Goal: Transaction & Acquisition: Purchase product/service

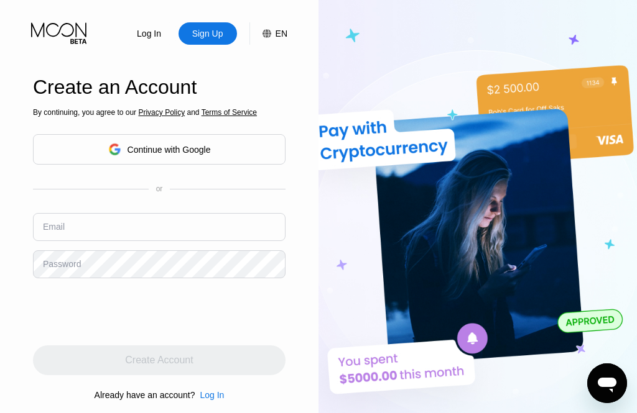
click at [71, 165] on div "Continue with Google" at bounding box center [159, 149] width 252 height 30
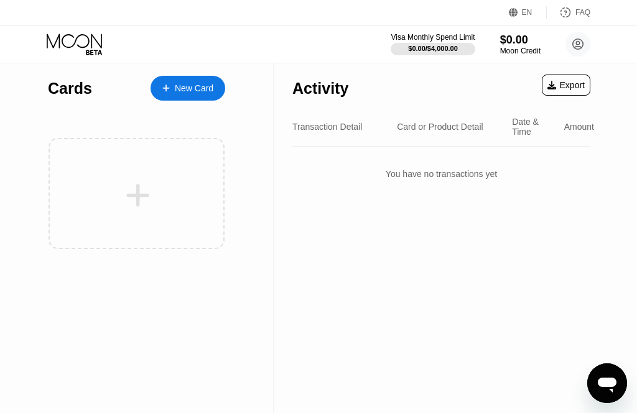
click at [200, 91] on div "New Card" at bounding box center [194, 88] width 39 height 11
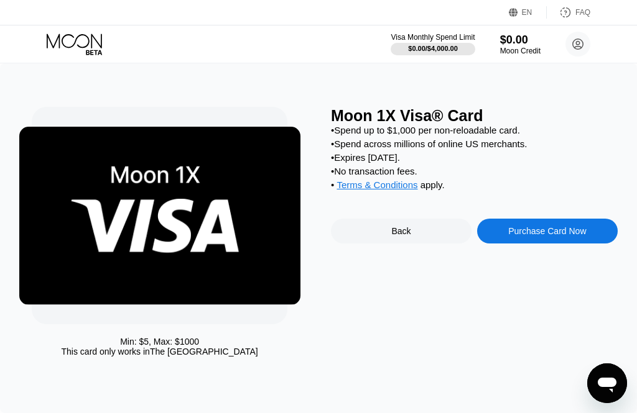
click at [569, 236] on div "Purchase Card Now" at bounding box center [547, 231] width 78 height 10
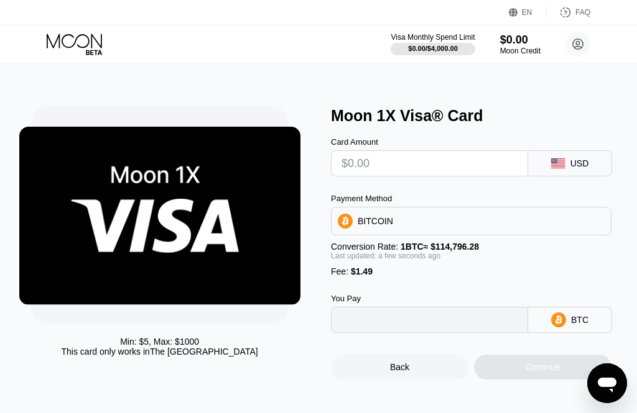
type input "0"
click at [595, 226] on icon at bounding box center [599, 221] width 10 height 10
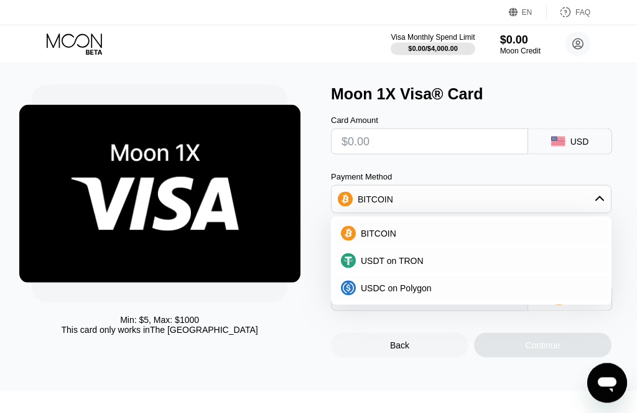
scroll to position [22, 0]
click at [604, 209] on div "BITCOIN" at bounding box center [470, 198] width 279 height 25
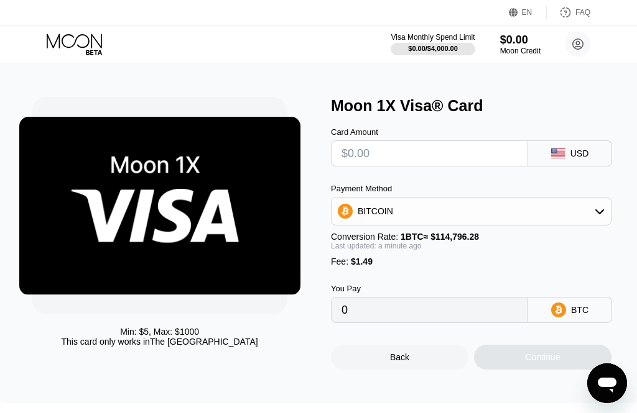
scroll to position [9, 0]
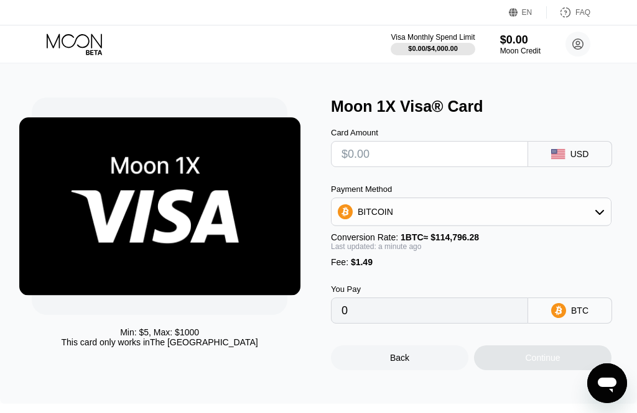
click at [498, 157] on input "text" at bounding box center [429, 154] width 176 height 25
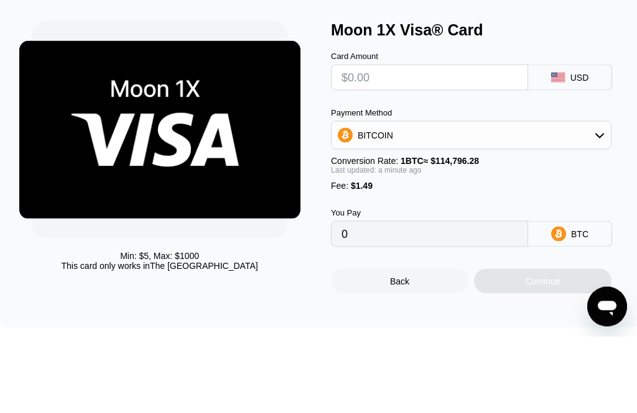
type input "$0"
type input "0.00001298"
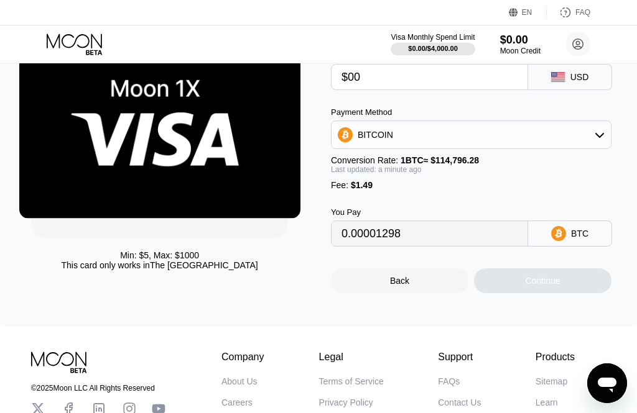
type input "$00"
click at [577, 239] on div "BTC" at bounding box center [579, 234] width 17 height 10
click at [557, 241] on icon at bounding box center [558, 233] width 15 height 15
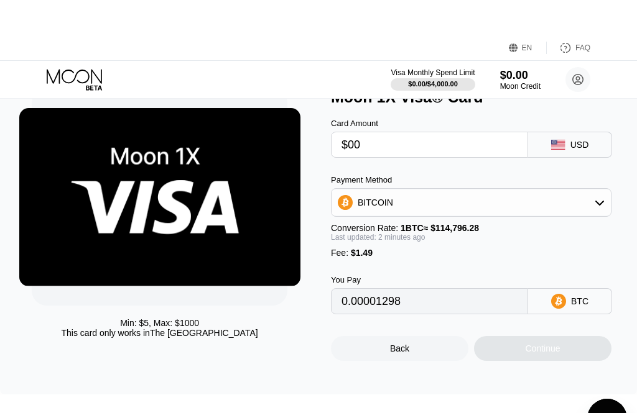
scroll to position [0, 0]
